Goal: Information Seeking & Learning: Learn about a topic

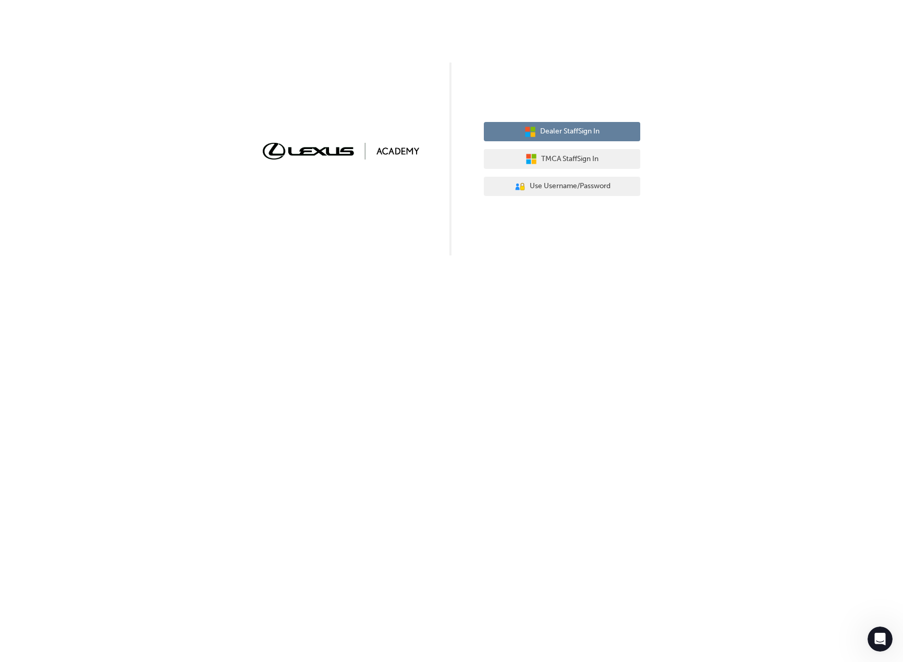
click at [561, 131] on span "Dealer Staff Sign In" at bounding box center [569, 132] width 59 height 12
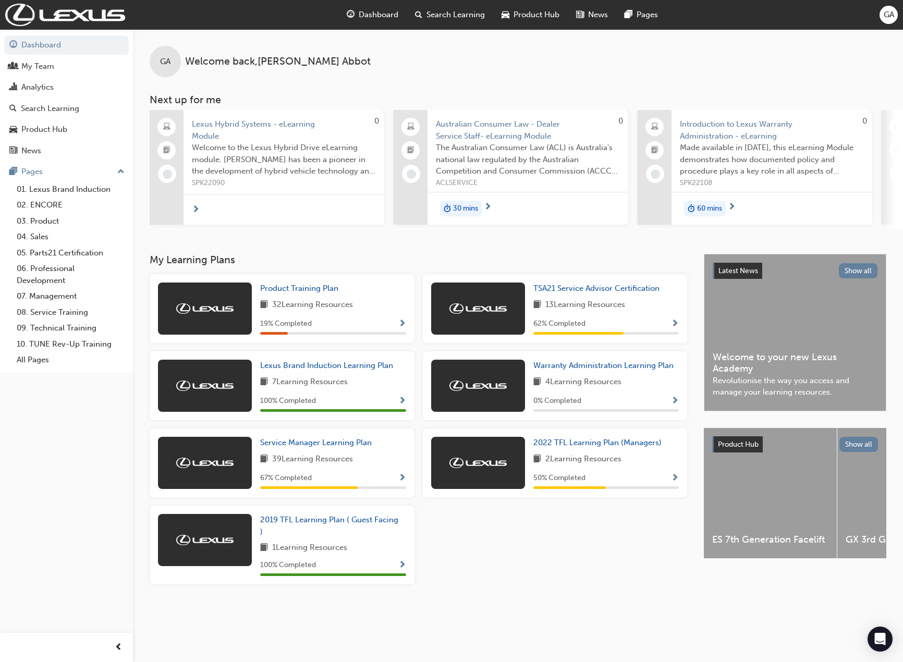
click at [434, 15] on span "Search Learning" at bounding box center [455, 15] width 58 height 12
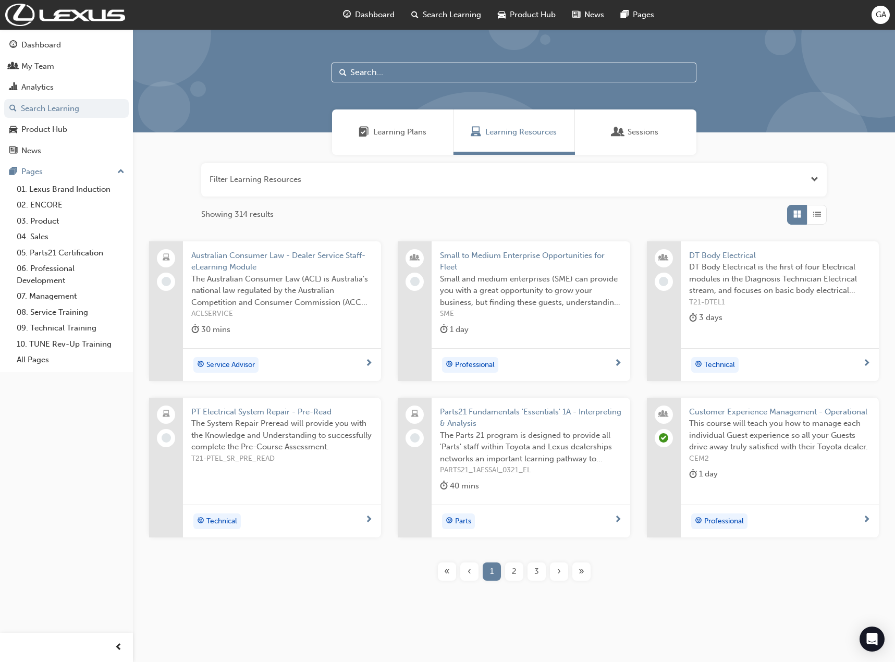
click at [363, 67] on input "text" at bounding box center [514, 73] width 365 height 20
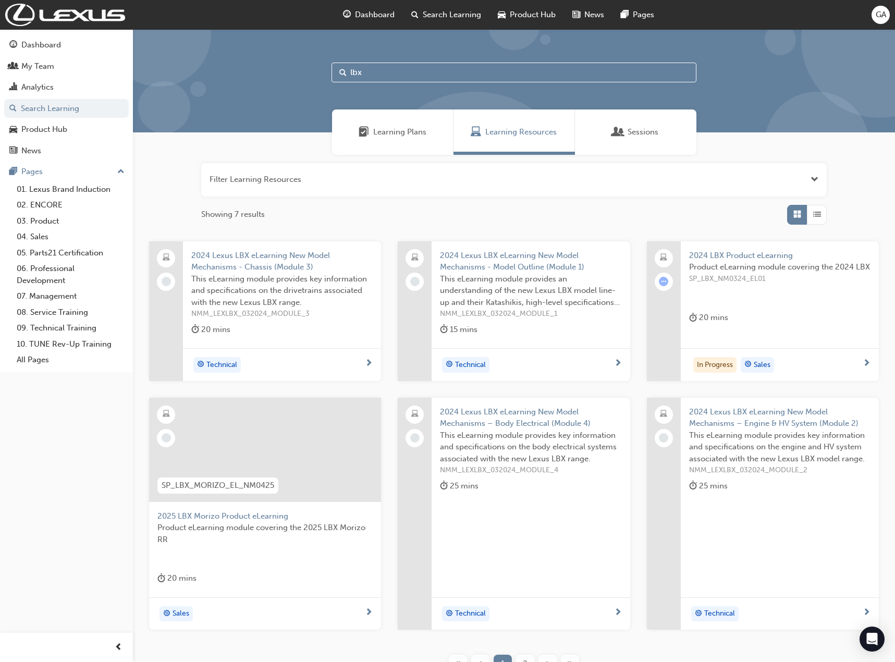
type input "lbx"
click at [209, 514] on span "2025 LBX Morizo Product eLearning" at bounding box center [264, 516] width 215 height 12
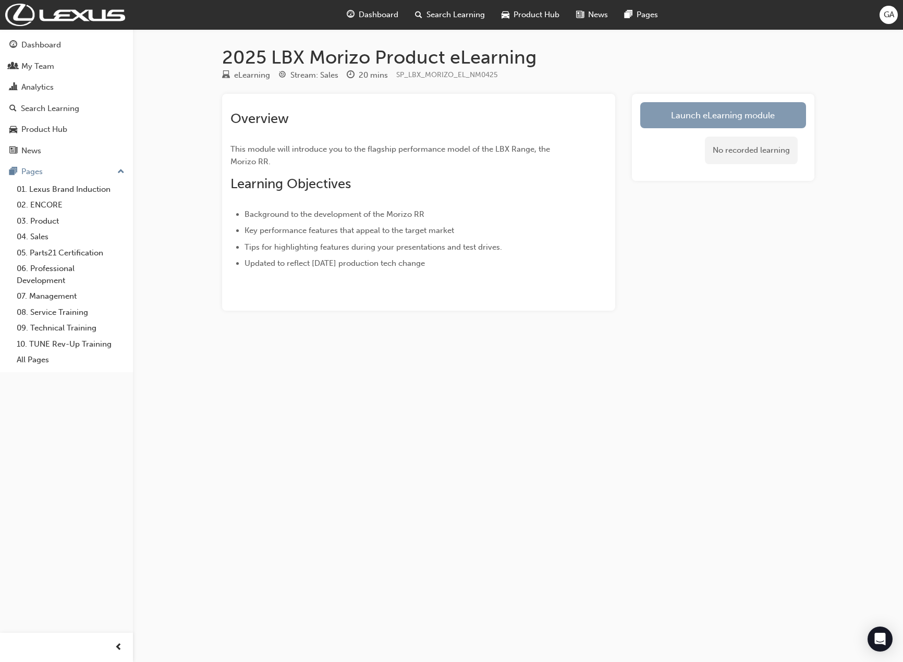
click at [721, 110] on link "Launch eLearning module" at bounding box center [723, 115] width 166 height 26
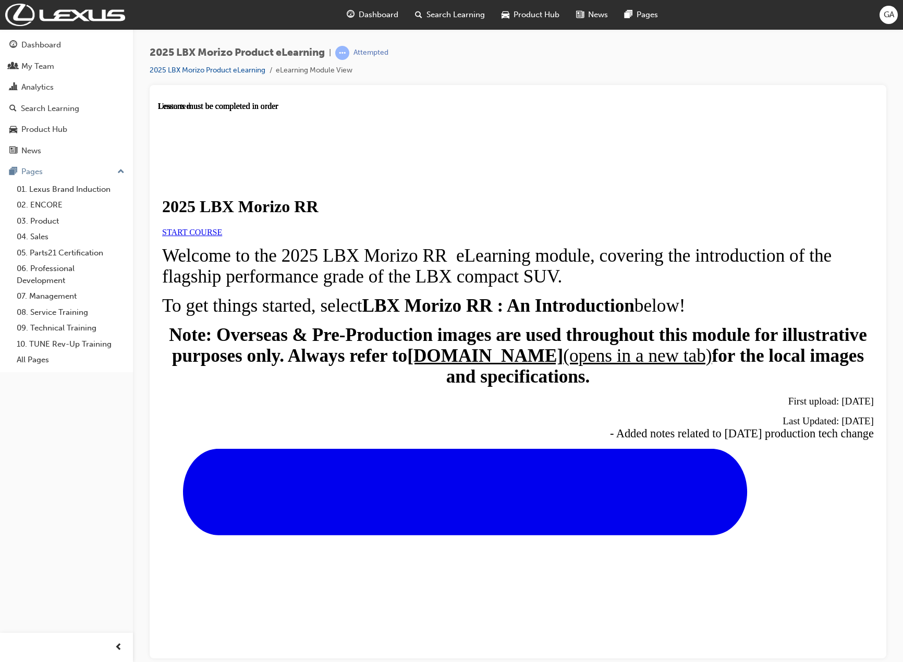
click at [222, 236] on span "START COURSE" at bounding box center [192, 231] width 60 height 9
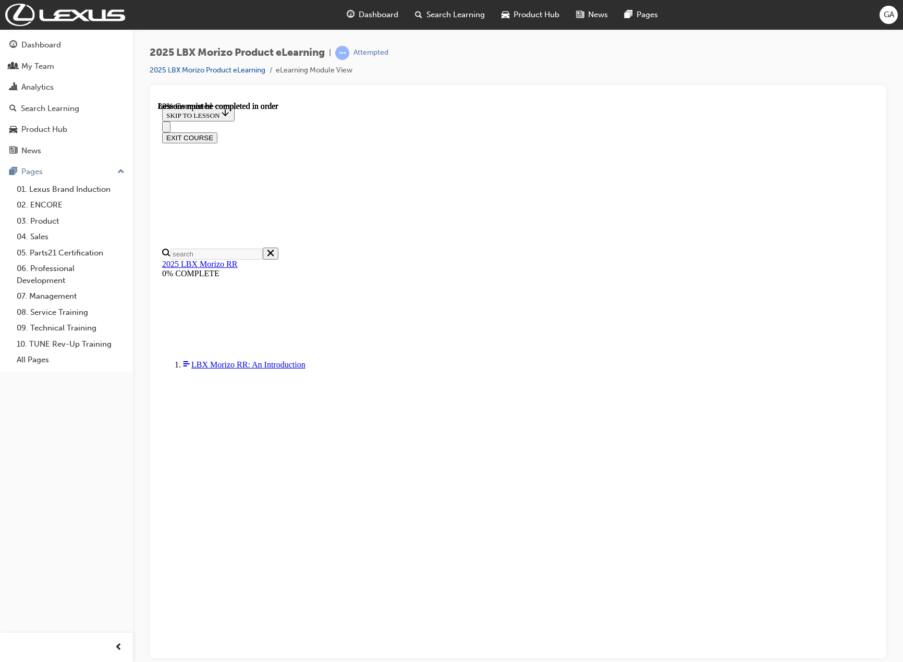
scroll to position [729, 0]
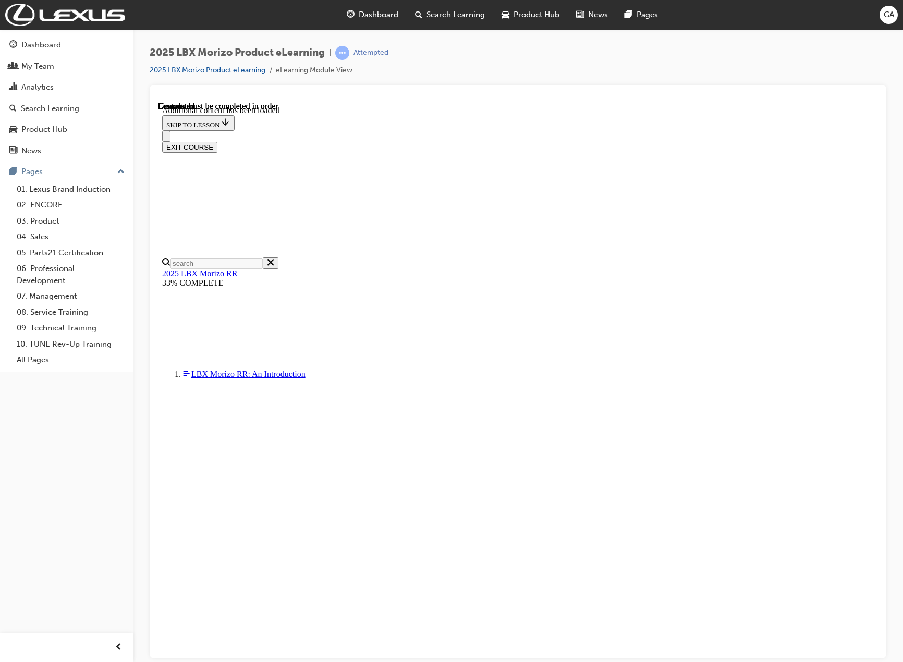
scroll to position [1343, 0]
